Goal: Task Accomplishment & Management: Complete application form

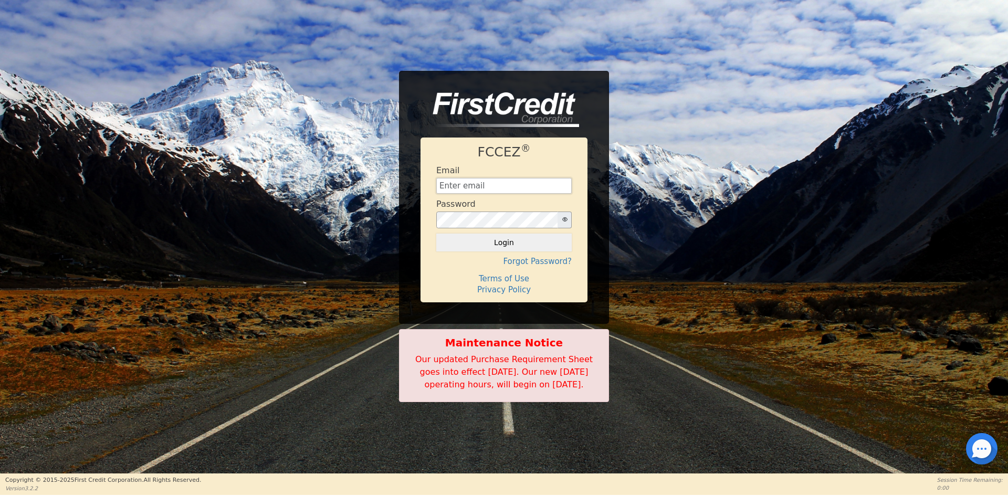
click at [483, 182] on input "text" at bounding box center [503, 186] width 135 height 16
type input "[EMAIL_ADDRESS][DOMAIN_NAME]"
click at [528, 240] on button "Login" at bounding box center [503, 243] width 135 height 18
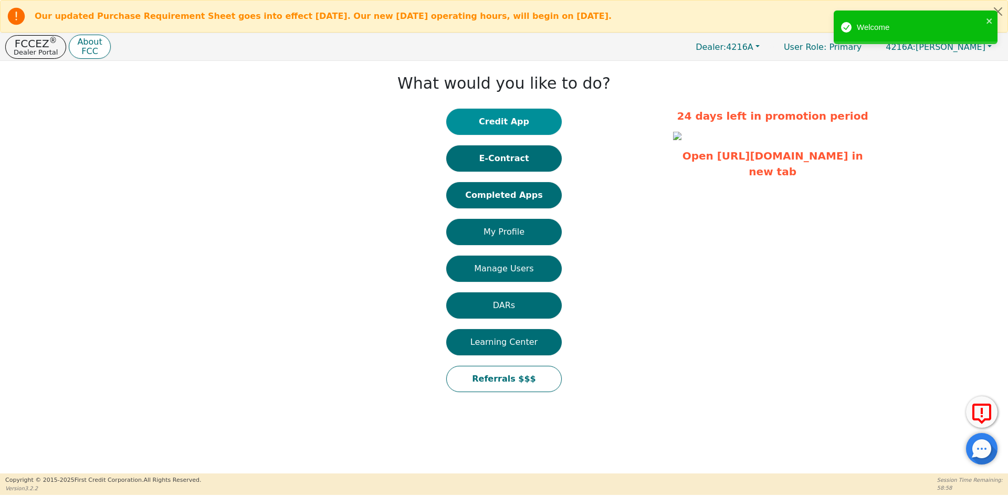
click at [502, 123] on button "Credit App" at bounding box center [504, 122] width 116 height 26
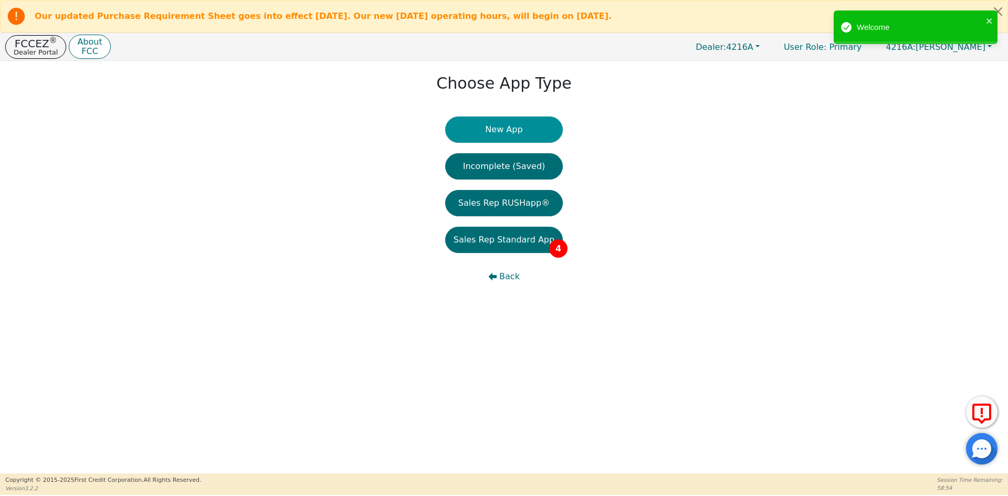
click at [504, 129] on button "New App" at bounding box center [504, 130] width 118 height 26
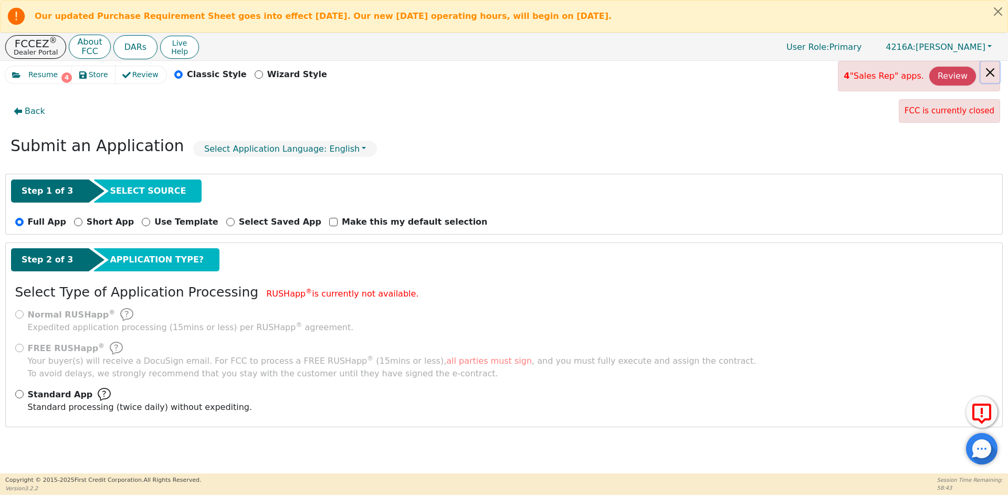
click at [990, 71] on button "Close alert" at bounding box center [990, 72] width 19 height 22
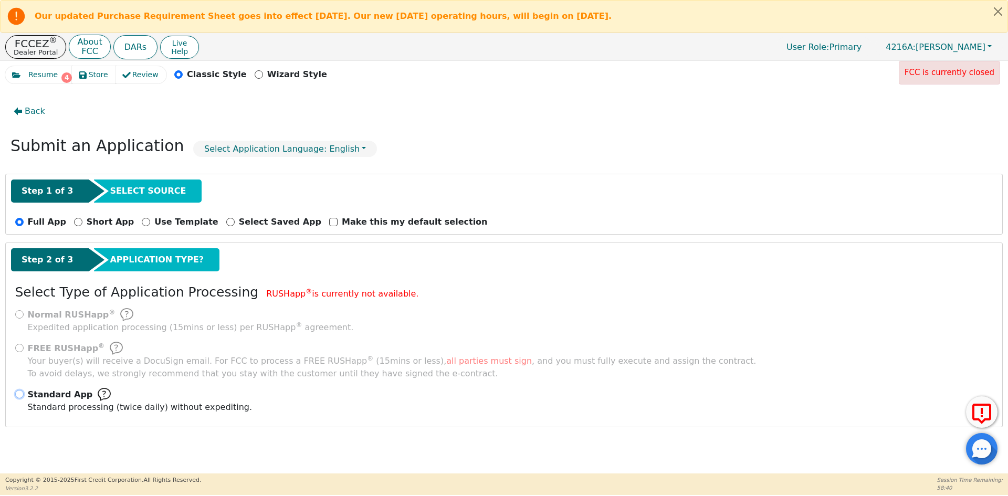
click at [16, 393] on input "Standard App Standard processing (twice daily) without expediting." at bounding box center [19, 394] width 8 height 8
radio input "true"
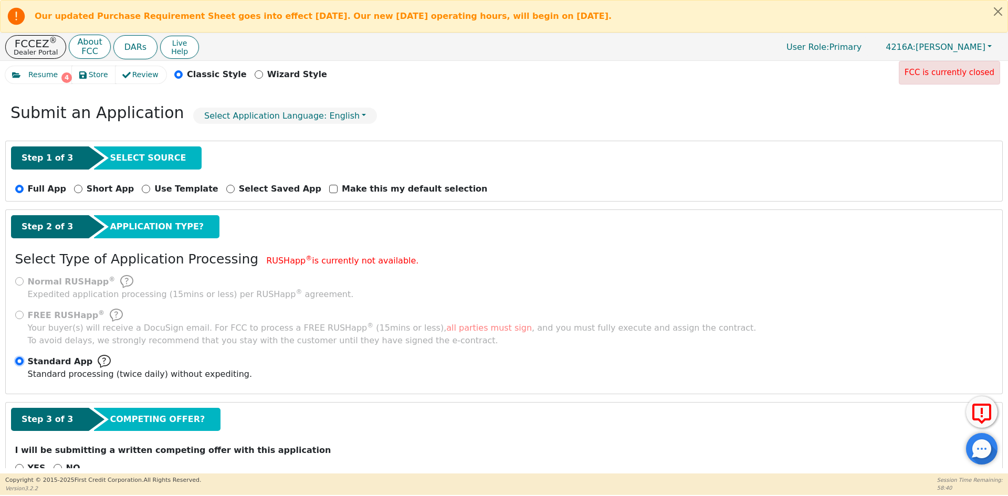
scroll to position [62, 0]
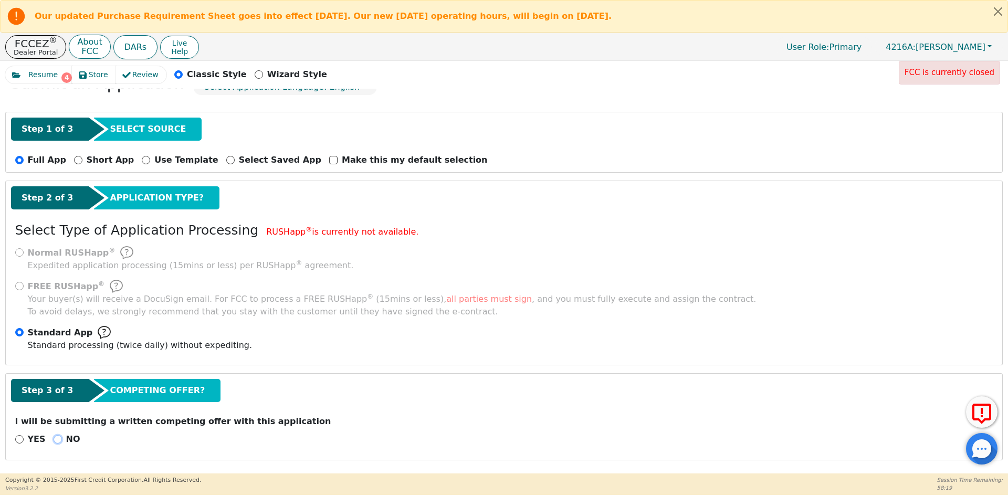
click at [54, 438] on input "NO" at bounding box center [58, 439] width 8 height 8
radio input "true"
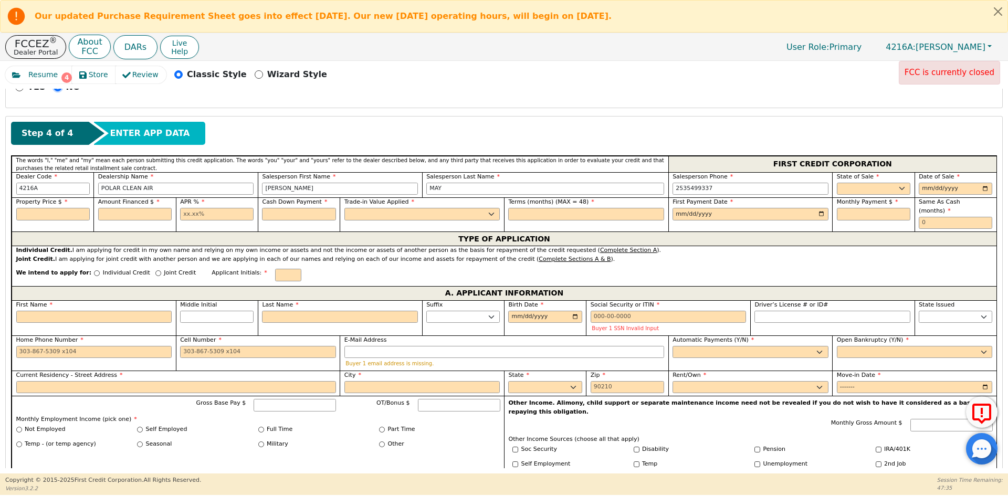
scroll to position [429, 0]
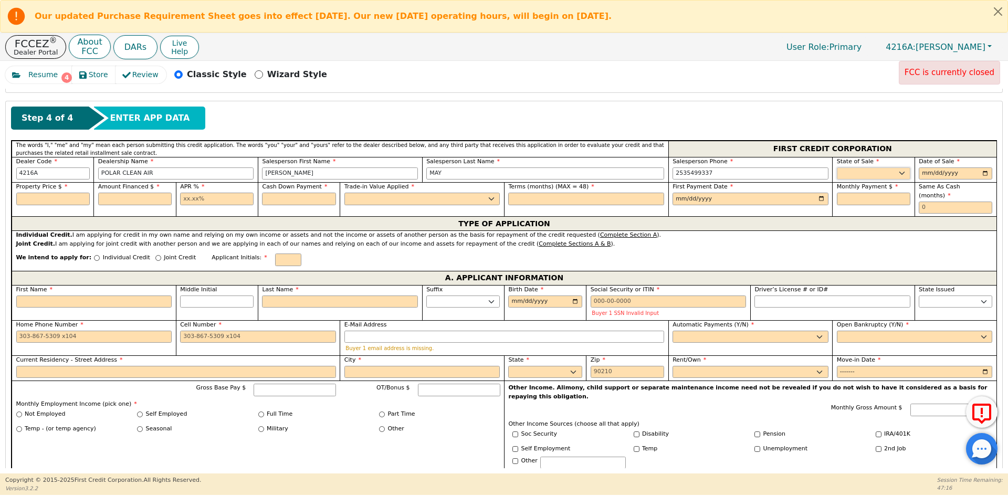
drag, startPoint x: 904, startPoint y: 175, endPoint x: 886, endPoint y: 172, distance: 18.1
click at [904, 175] on select "AK AL AR AZ CA CO CT DC DE FL [GEOGRAPHIC_DATA] HI IA ID IL IN KS [GEOGRAPHIC_D…" at bounding box center [874, 173] width 74 height 13
select select "WA"
click at [837, 167] on select "AK AL AR AZ CA CO CT DC DE FL [GEOGRAPHIC_DATA] HI IA ID IL IN KS [GEOGRAPHIC_D…" at bounding box center [874, 173] width 74 height 13
click at [984, 173] on input "date" at bounding box center [956, 173] width 74 height 13
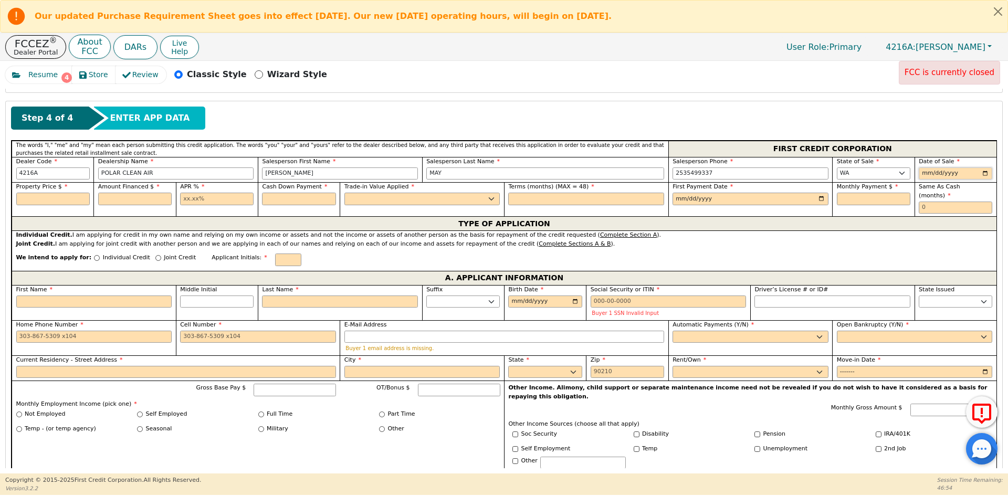
type input "[DATE]"
click at [53, 201] on input "text" at bounding box center [53, 199] width 74 height 13
type input "3598.00"
click at [149, 201] on input "text" at bounding box center [135, 199] width 74 height 13
type input "3"
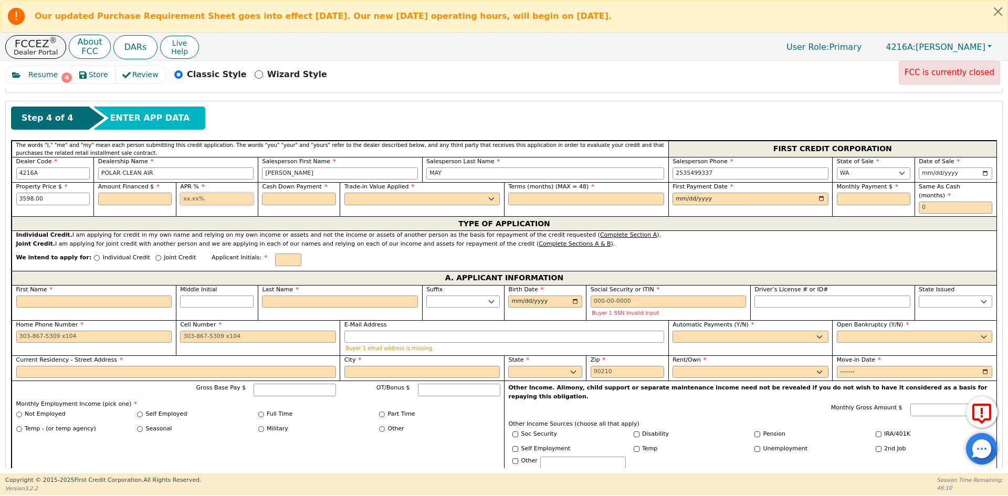
click at [214, 195] on input "text" at bounding box center [217, 199] width 74 height 13
type input "22.99"
click at [302, 197] on input "text" at bounding box center [299, 199] width 74 height 13
type input "0.00"
click at [369, 202] on select "Yes No" at bounding box center [422, 199] width 156 height 13
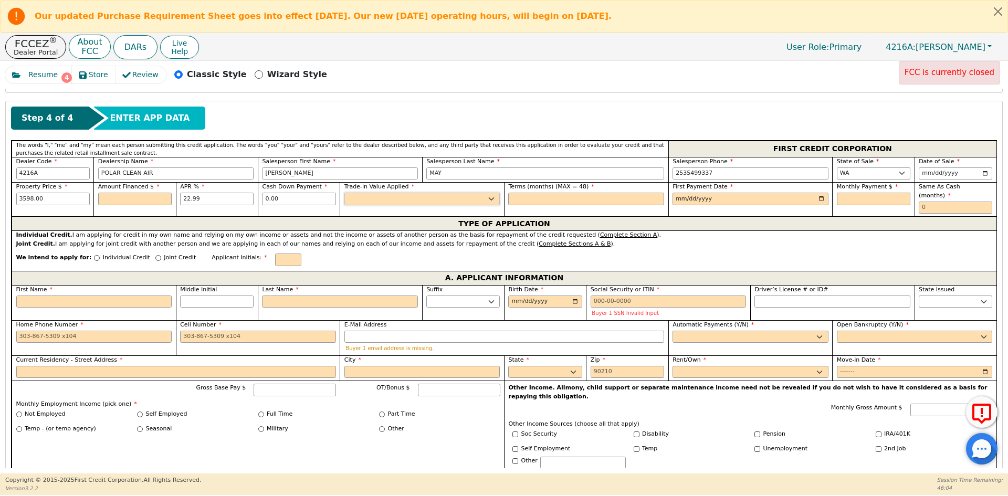
select select "n"
click at [344, 193] on select "Yes No" at bounding box center [422, 199] width 156 height 13
click at [554, 203] on input "text" at bounding box center [586, 199] width 156 height 13
type input "48"
click at [820, 201] on input "date" at bounding box center [751, 199] width 156 height 13
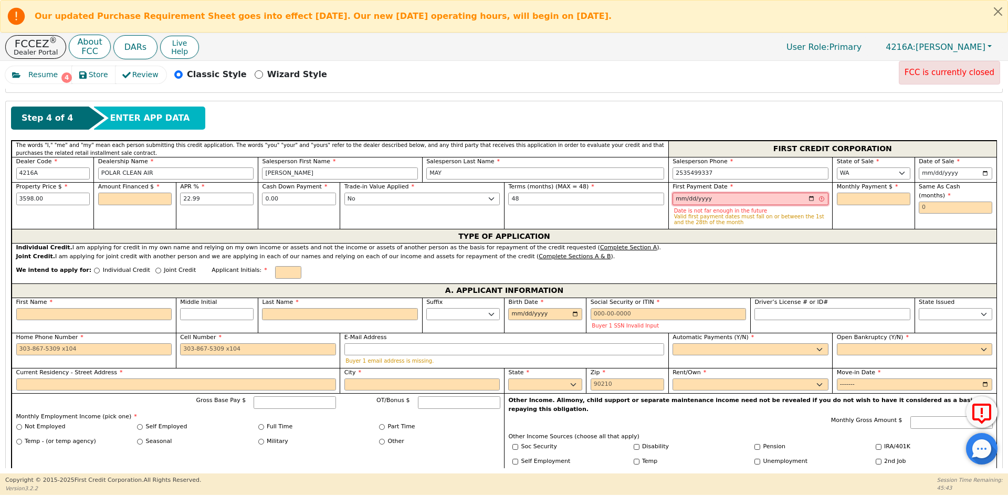
click at [810, 200] on input "[DATE]" at bounding box center [751, 199] width 156 height 13
type input "[DATE]"
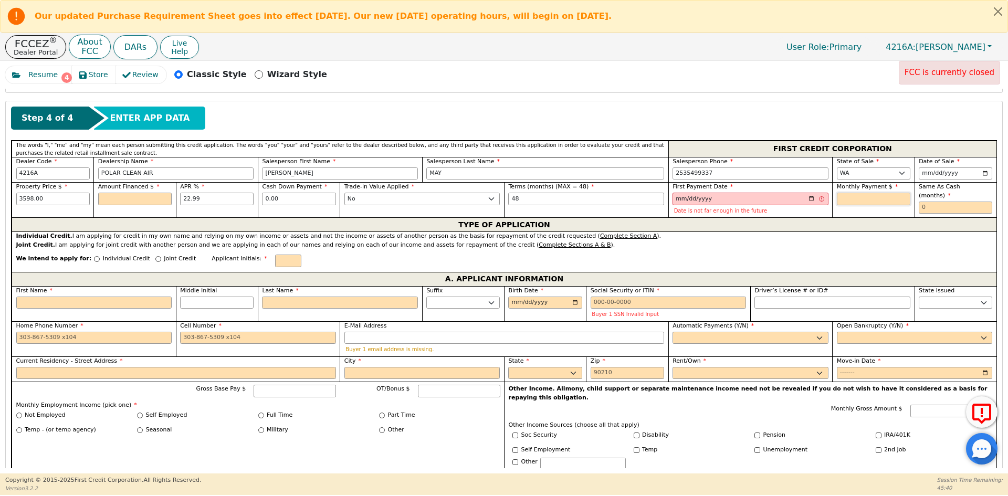
click at [856, 200] on input "text" at bounding box center [874, 199] width 74 height 13
drag, startPoint x: 298, startPoint y: 195, endPoint x: 207, endPoint y: 198, distance: 90.3
click at [207, 198] on div "Property Price $ 3598.00 Amount Financed $ APR % 22.99 Cash Down Payment 0.00 T…" at bounding box center [504, 199] width 985 height 35
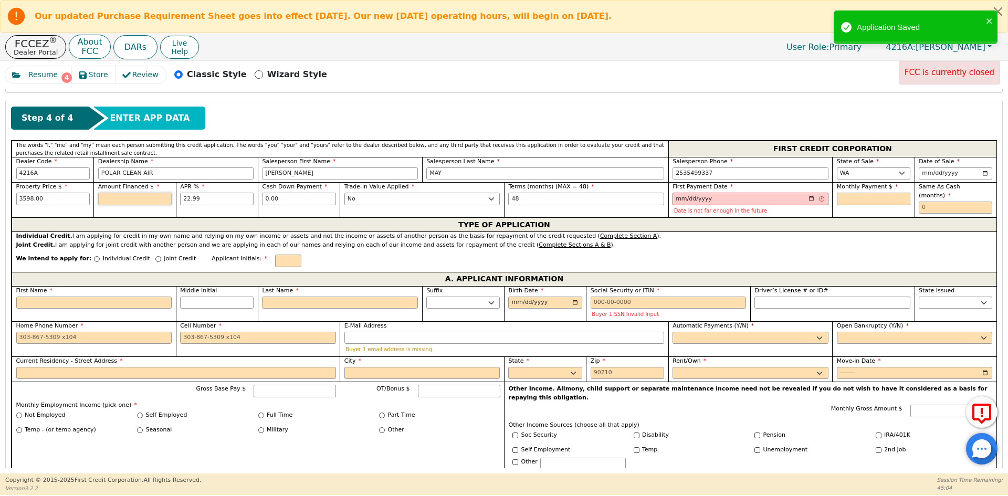
click at [126, 198] on input "text" at bounding box center [135, 199] width 74 height 13
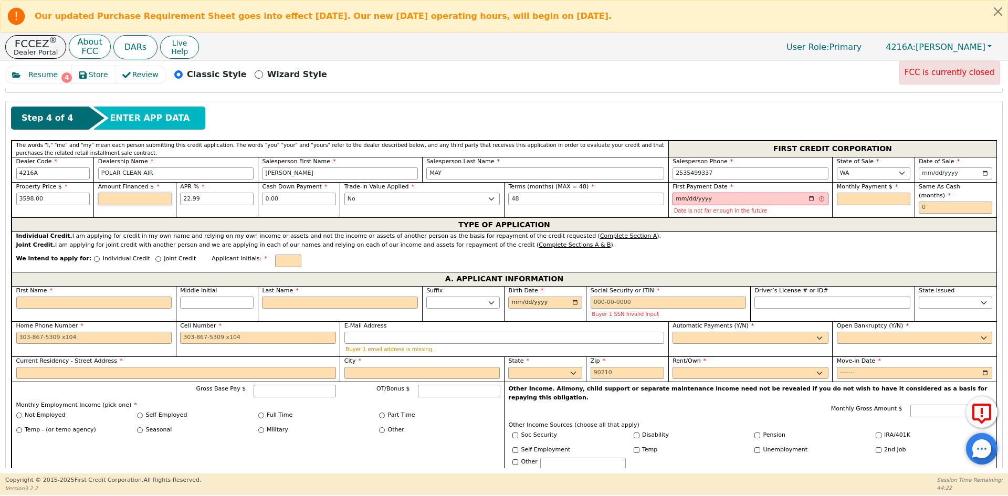
click at [132, 200] on input "text" at bounding box center [135, 199] width 74 height 13
paste input "3907.43"
drag, startPoint x: 140, startPoint y: 200, endPoint x: 41, endPoint y: 200, distance: 98.7
click at [41, 200] on div "Property Price $ 3598.00 Amount Financed $ 3907.43 APR % 22.99 Cash Down Paymen…" at bounding box center [504, 199] width 985 height 35
type input "3907.43"
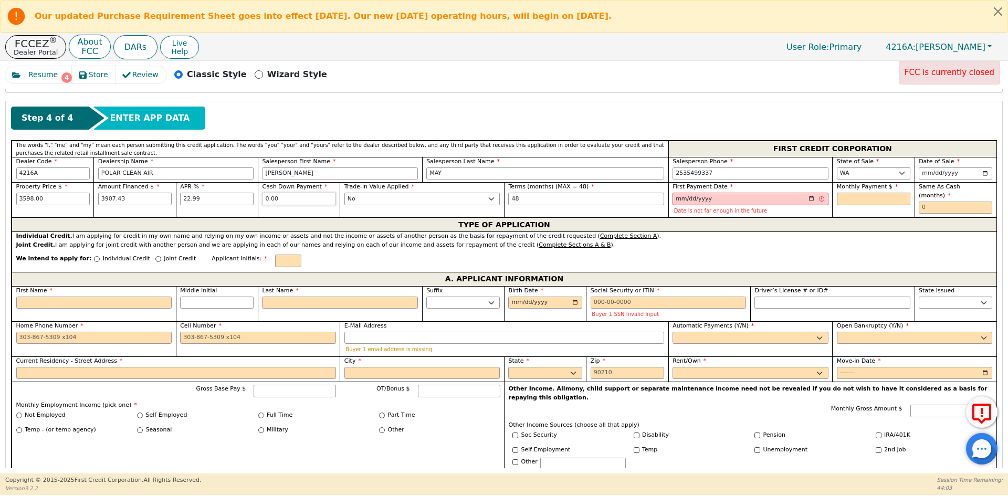
drag, startPoint x: 292, startPoint y: 197, endPoint x: 189, endPoint y: 199, distance: 103.5
click at [190, 198] on div "Property Price $ 3598.00 Amount Financed $ 3907.43 APR % 22.99 Cash Down Paymen…" at bounding box center [504, 199] width 985 height 35
type input "200.00"
click at [148, 203] on input "3907.43" at bounding box center [135, 199] width 74 height 13
click at [107, 196] on input "3907.43" at bounding box center [135, 199] width 74 height 13
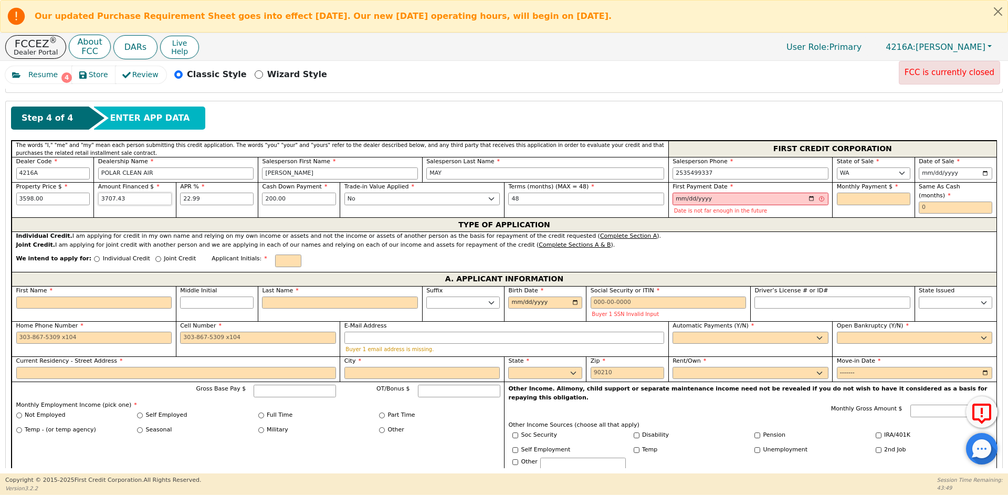
type input "3707.43"
click at [809, 201] on input "[DATE]" at bounding box center [751, 199] width 156 height 13
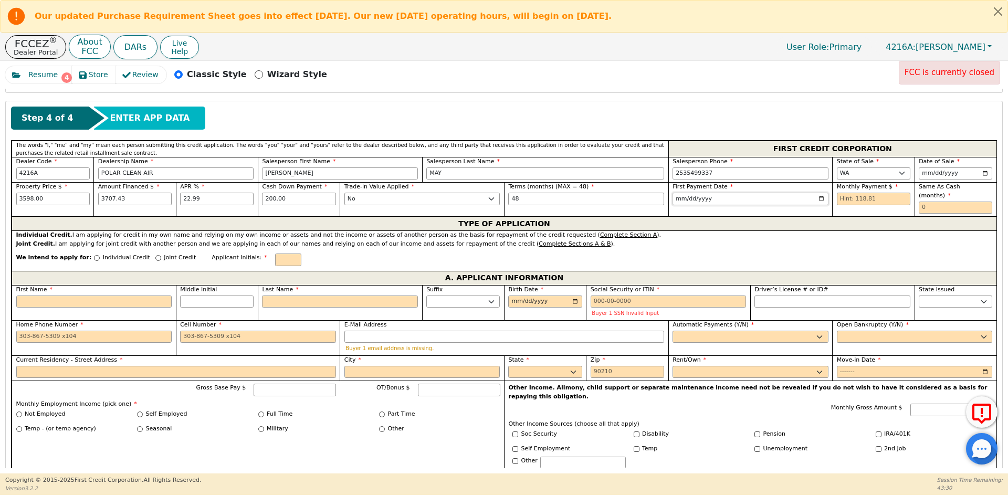
type input "[DATE]"
click at [884, 199] on input "text" at bounding box center [874, 199] width 74 height 13
type input "118.81"
click at [941, 202] on input "text" at bounding box center [956, 208] width 74 height 13
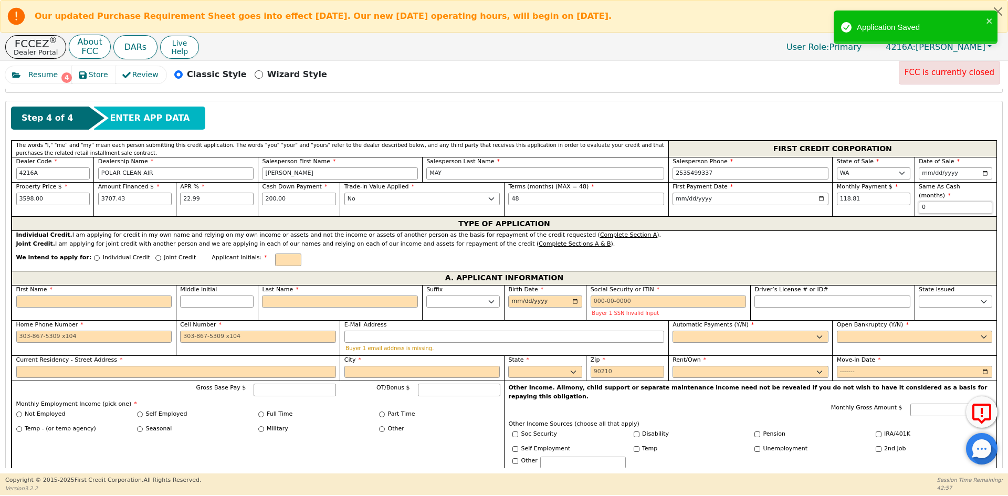
type input "0"
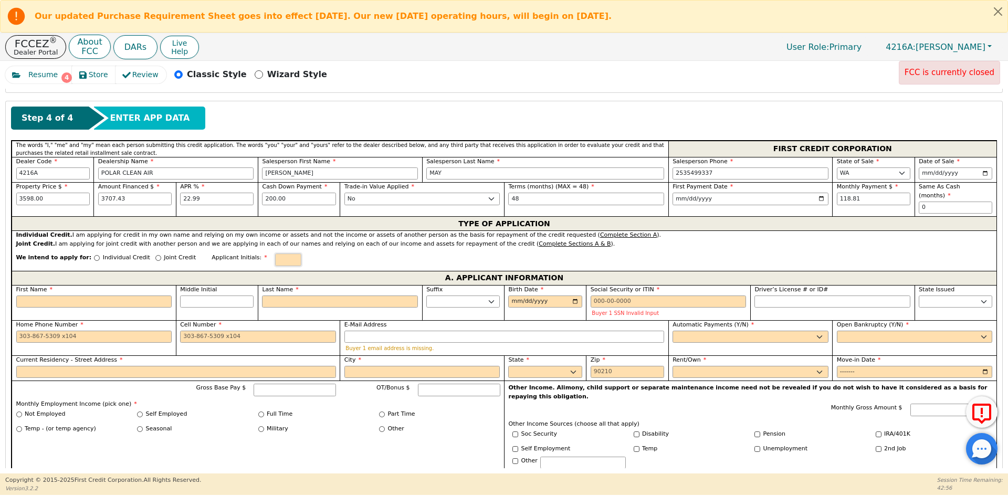
click at [275, 254] on input "text" at bounding box center [288, 260] width 26 height 13
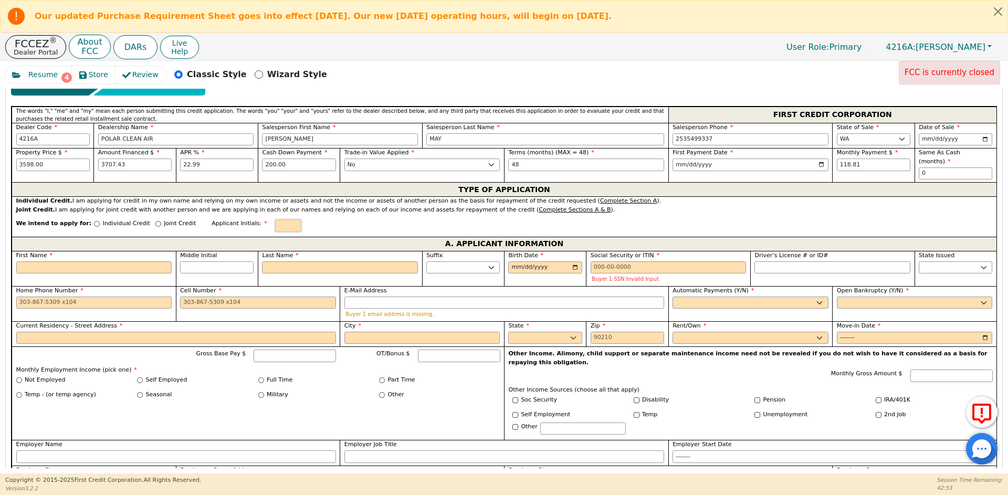
scroll to position [482, 0]
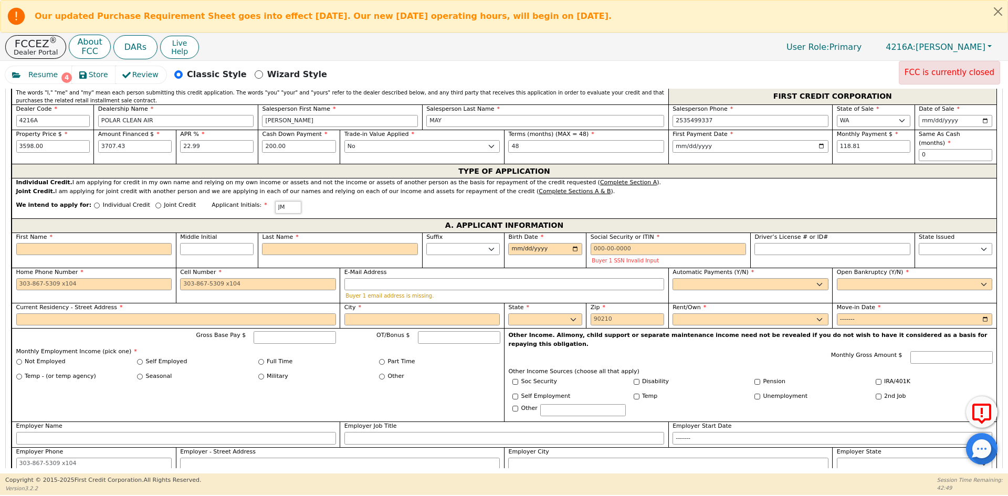
type input "J"
click at [127, 243] on input "First Name" at bounding box center [94, 249] width 156 height 13
type input "S"
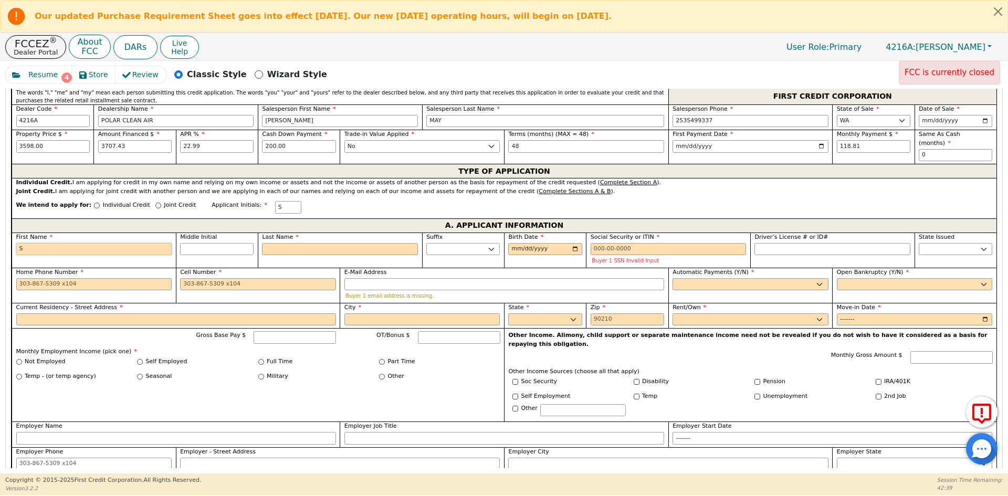
type input "Sl"
type input "Sly"
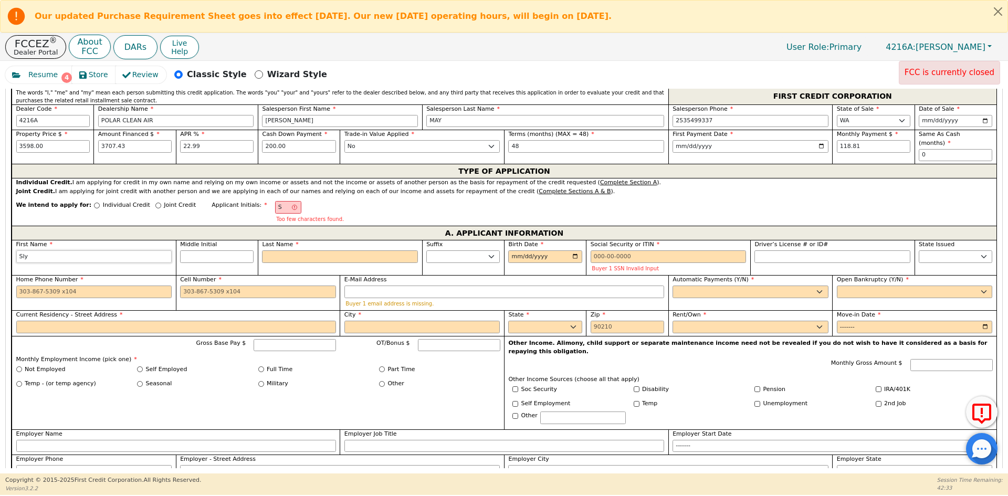
type input "Sl"
type input "S"
type input "P"
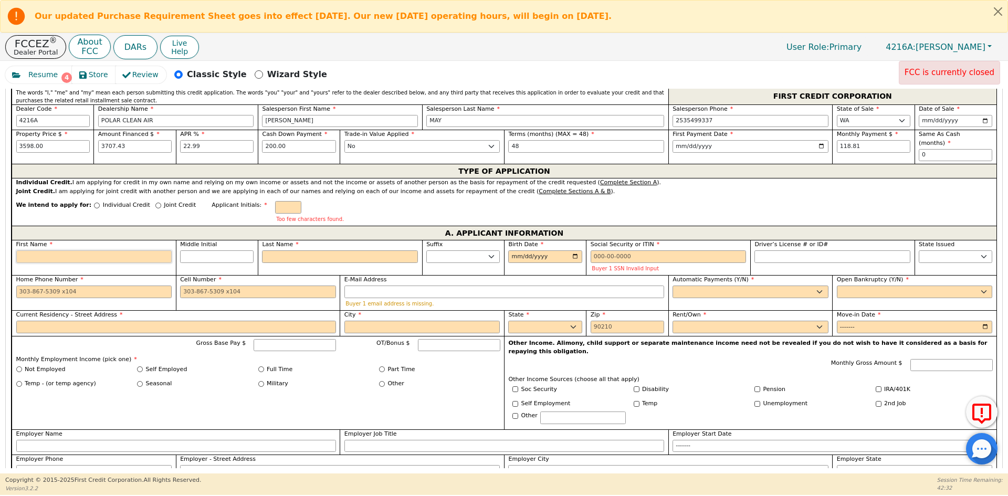
type input "P"
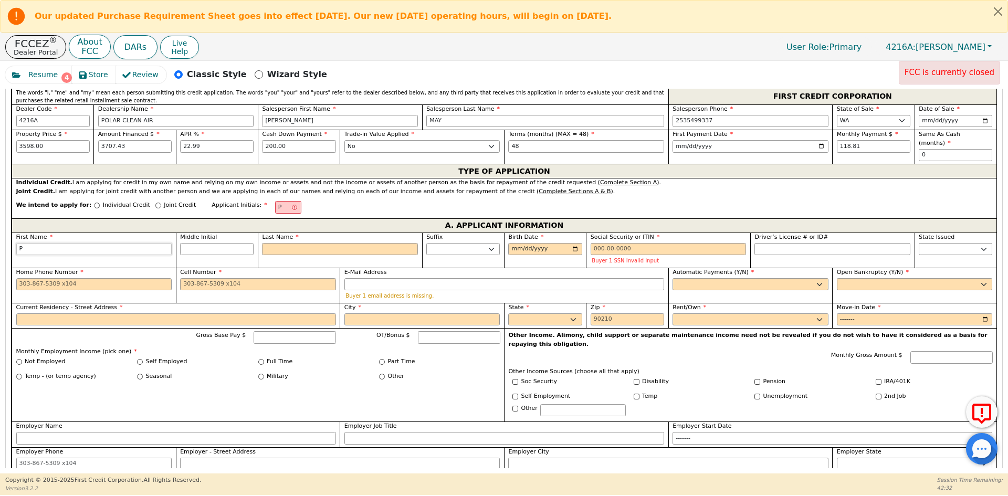
type input "Ph"
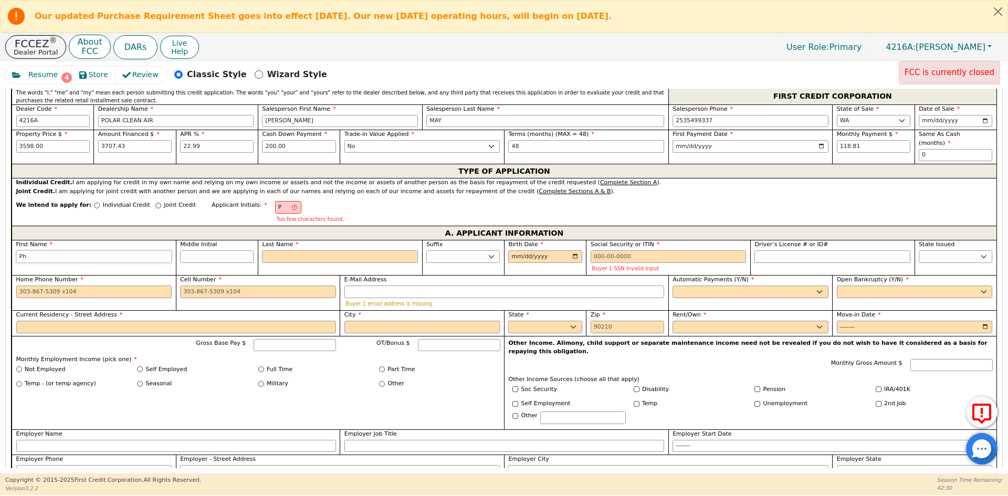
type input "Phi"
type input "Phil"
type input "Phill"
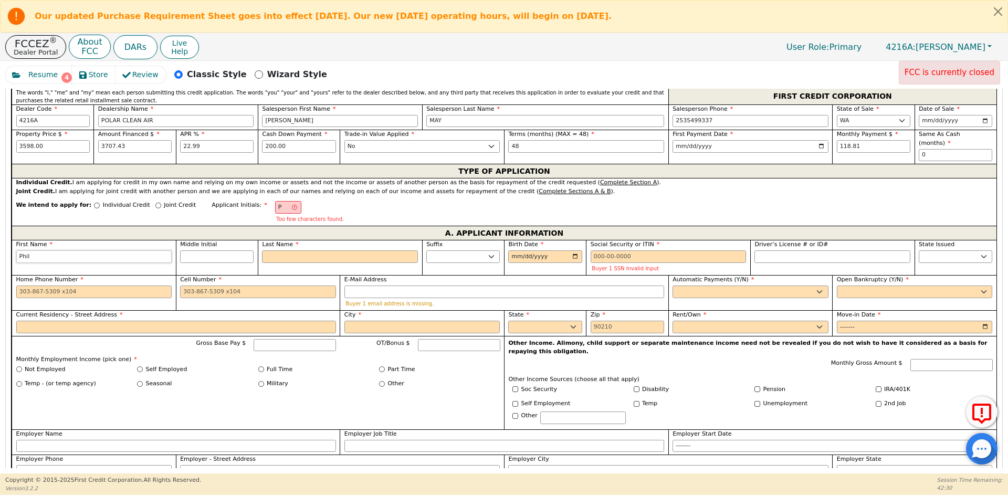
type input "Phill"
type input "Philli"
type input "[PERSON_NAME]"
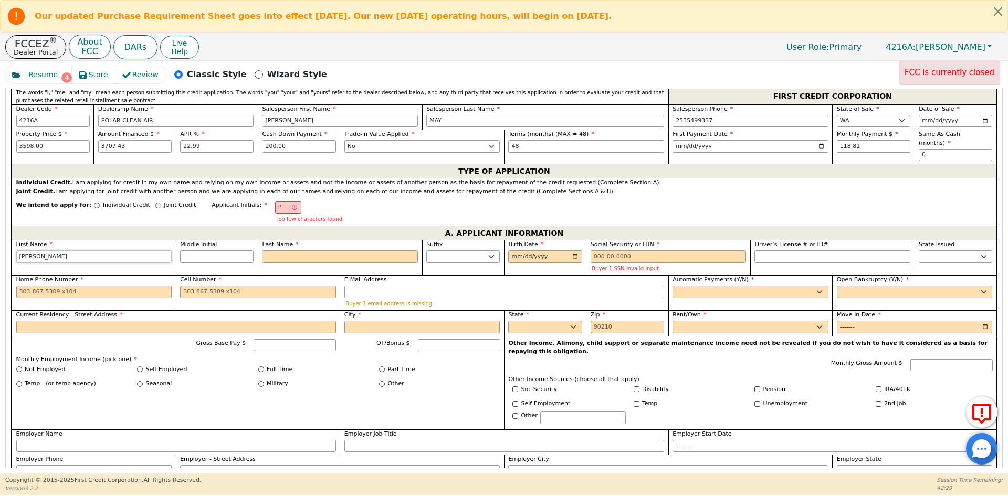
type input "[PERSON_NAME]"
type input "PS"
type input "S"
type input "[PERSON_NAME]"
type input "Sl"
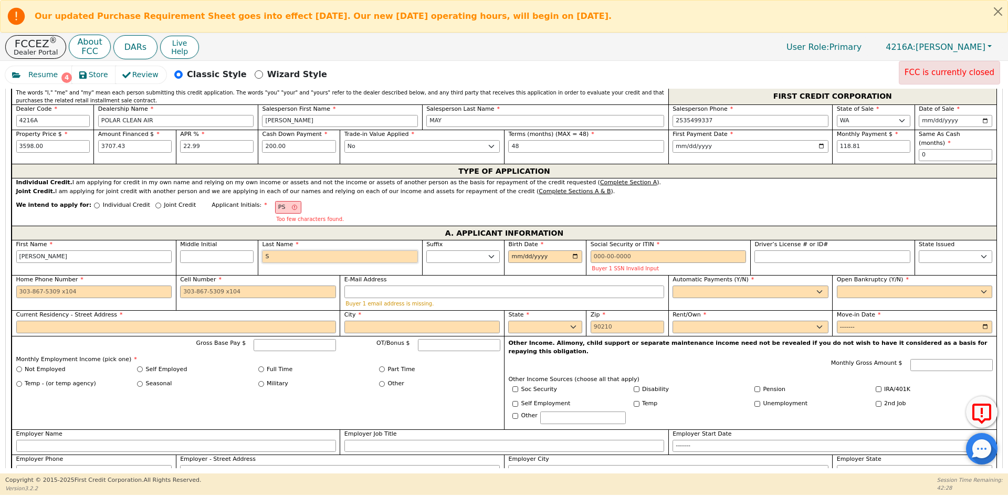
type input "[PERSON_NAME]"
type input "Sly"
type input "[PERSON_NAME]"
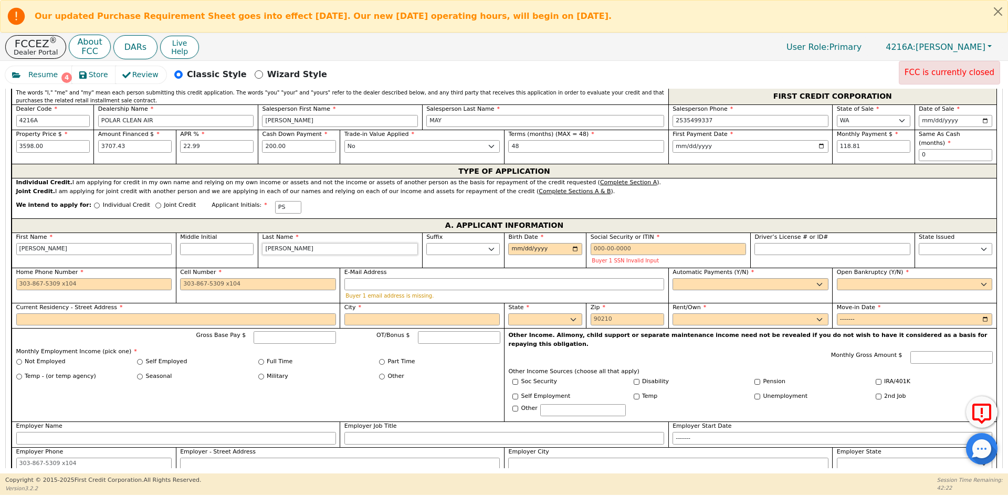
type input "[PERSON_NAME]"
click at [574, 243] on input "Birth Date" at bounding box center [545, 249] width 74 height 13
type input "[DATE]"
click at [184, 331] on div "Gross Base Pay $" at bounding box center [255, 337] width 161 height 13
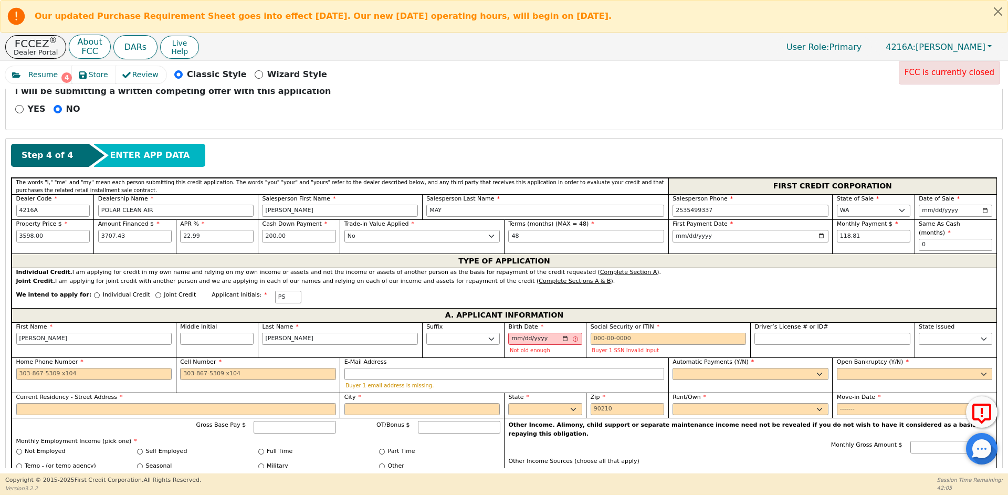
scroll to position [461, 0]
